Goal: Find specific fact: Locate a discrete piece of known information

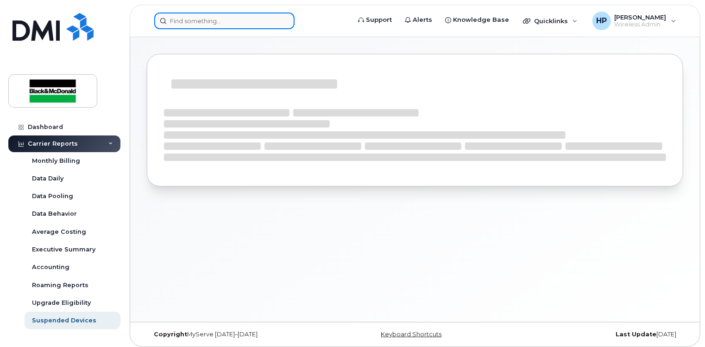
click at [213, 18] on input at bounding box center [224, 21] width 140 height 17
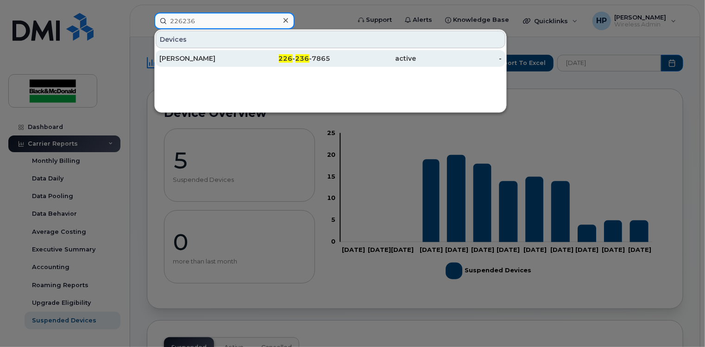
type input "226236"
click at [232, 56] on div "[PERSON_NAME]" at bounding box center [202, 58] width 86 height 9
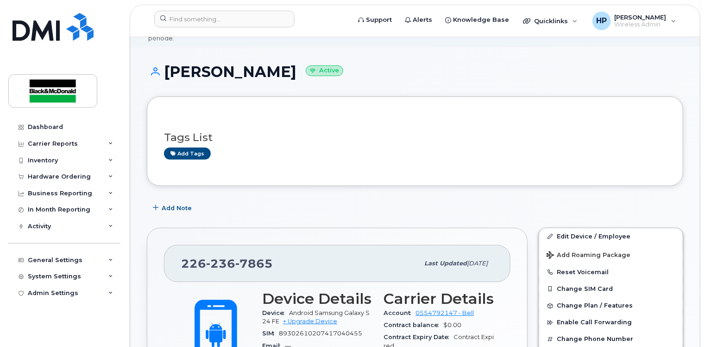
scroll to position [139, 0]
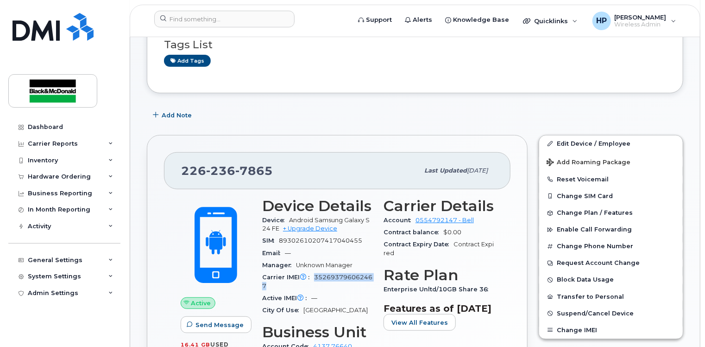
drag, startPoint x: 314, startPoint y: 268, endPoint x: 368, endPoint y: 279, distance: 55.2
click at [368, 279] on div "Carrier IMEI Carrier IMEI is reported during the last billing cycle or change o…" at bounding box center [317, 281] width 110 height 21
copy span "352693796062467"
drag, startPoint x: 293, startPoint y: 210, endPoint x: 278, endPoint y: 223, distance: 19.7
click at [278, 223] on div "Device Android Samsung Galaxy S24 FE + Upgrade Device" at bounding box center [317, 224] width 110 height 21
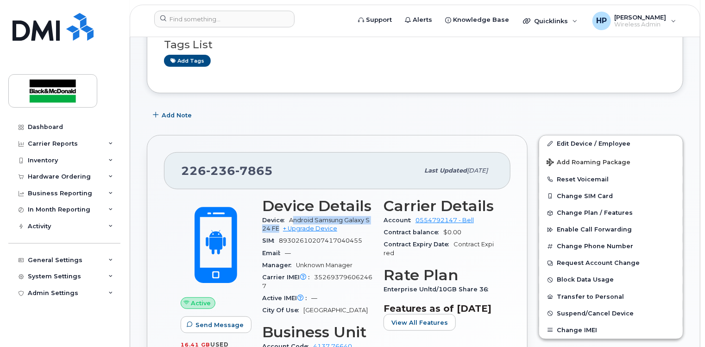
copy span "ndroid Samsung Galaxy S24 FE"
